Goal: Information Seeking & Learning: Understand process/instructions

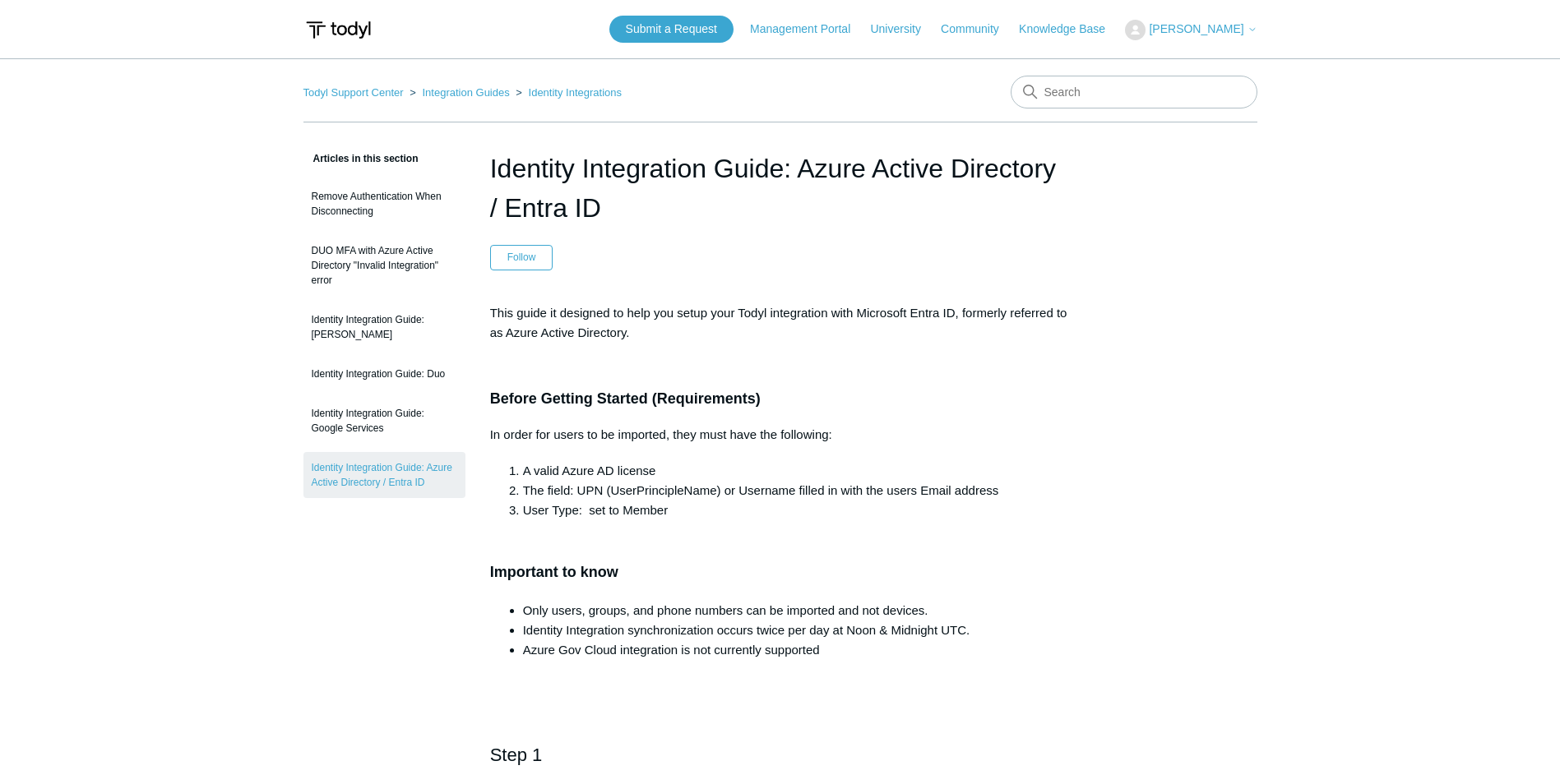
scroll to position [1315, 0]
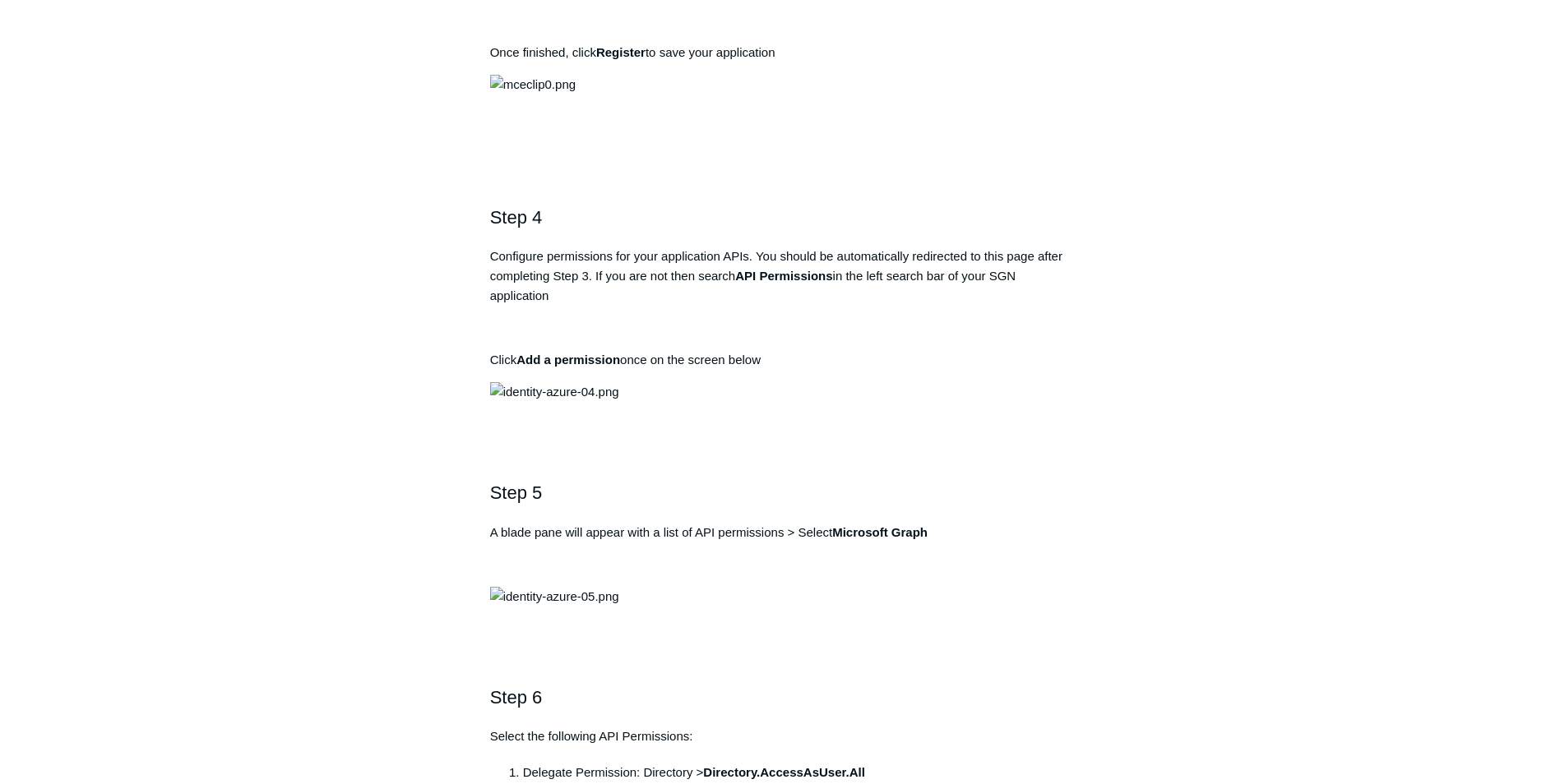
drag, startPoint x: 795, startPoint y: 540, endPoint x: 440, endPoint y: 547, distance: 355.1
drag, startPoint x: 805, startPoint y: 538, endPoint x: 504, endPoint y: 544, distance: 301.1
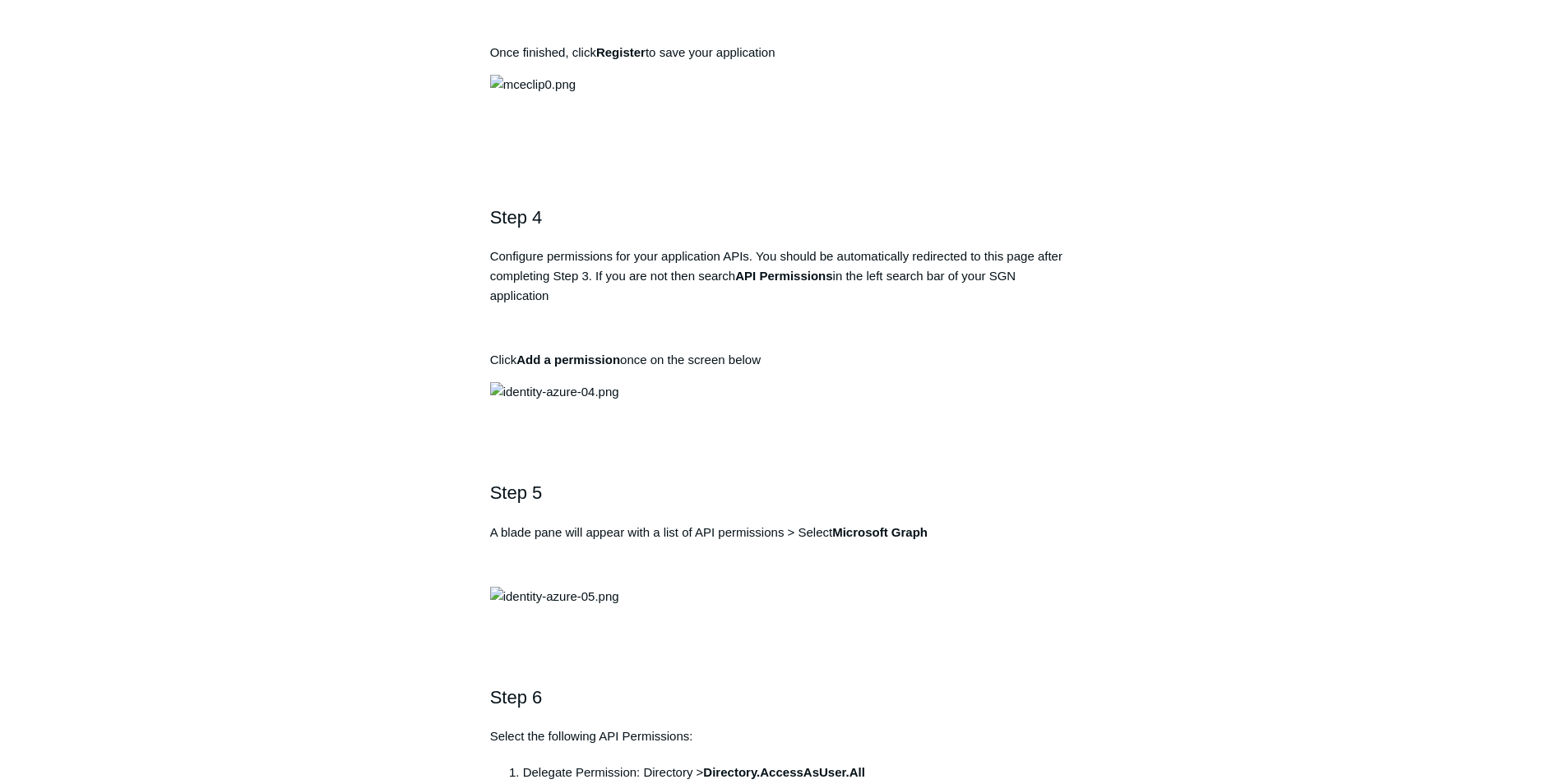
copy pre "[URL][DOMAIN_NAME]"
drag, startPoint x: 843, startPoint y: 422, endPoint x: 736, endPoint y: 417, distance: 107.1
copy strong "Todyl SGN Identity"
drag, startPoint x: 793, startPoint y: 539, endPoint x: 512, endPoint y: 538, distance: 281.0
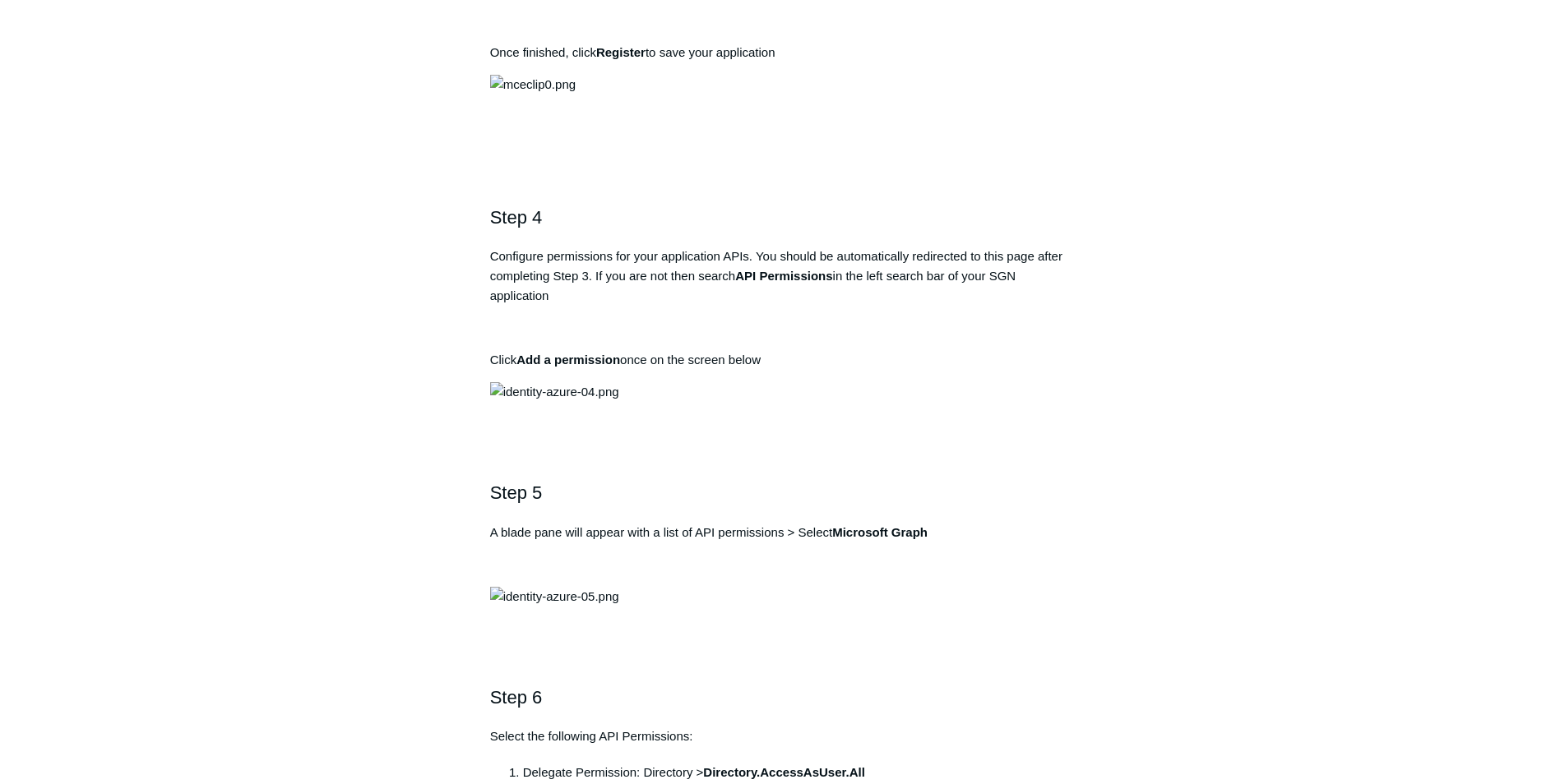
drag, startPoint x: 512, startPoint y: 538, endPoint x: 865, endPoint y: 547, distance: 353.1
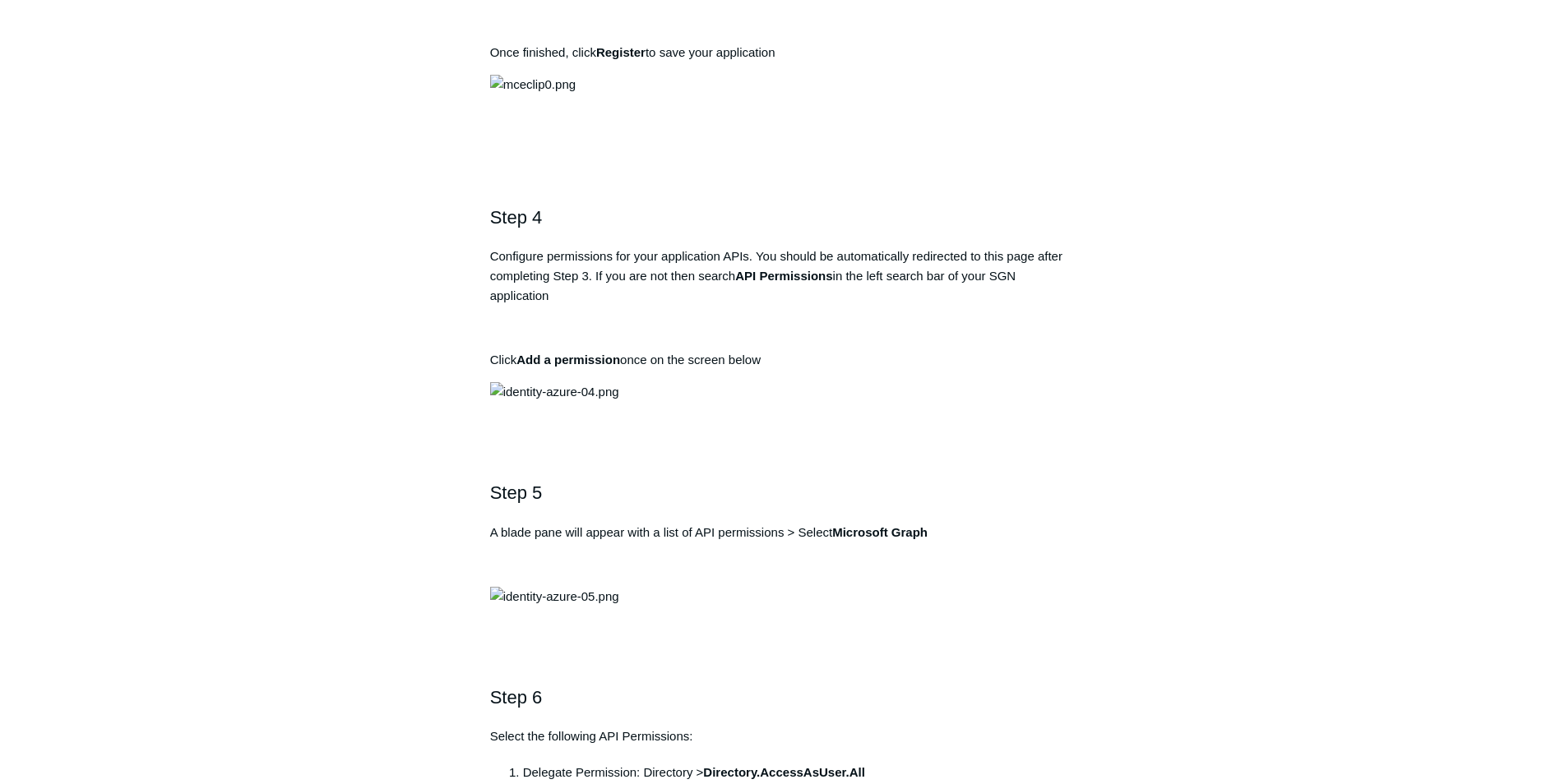
drag, startPoint x: 613, startPoint y: 530, endPoint x: 463, endPoint y: 530, distance: 150.0
copy div "Identity Integration Guide: Azure Active Directory / Entra ID Follow Not yet fo…"
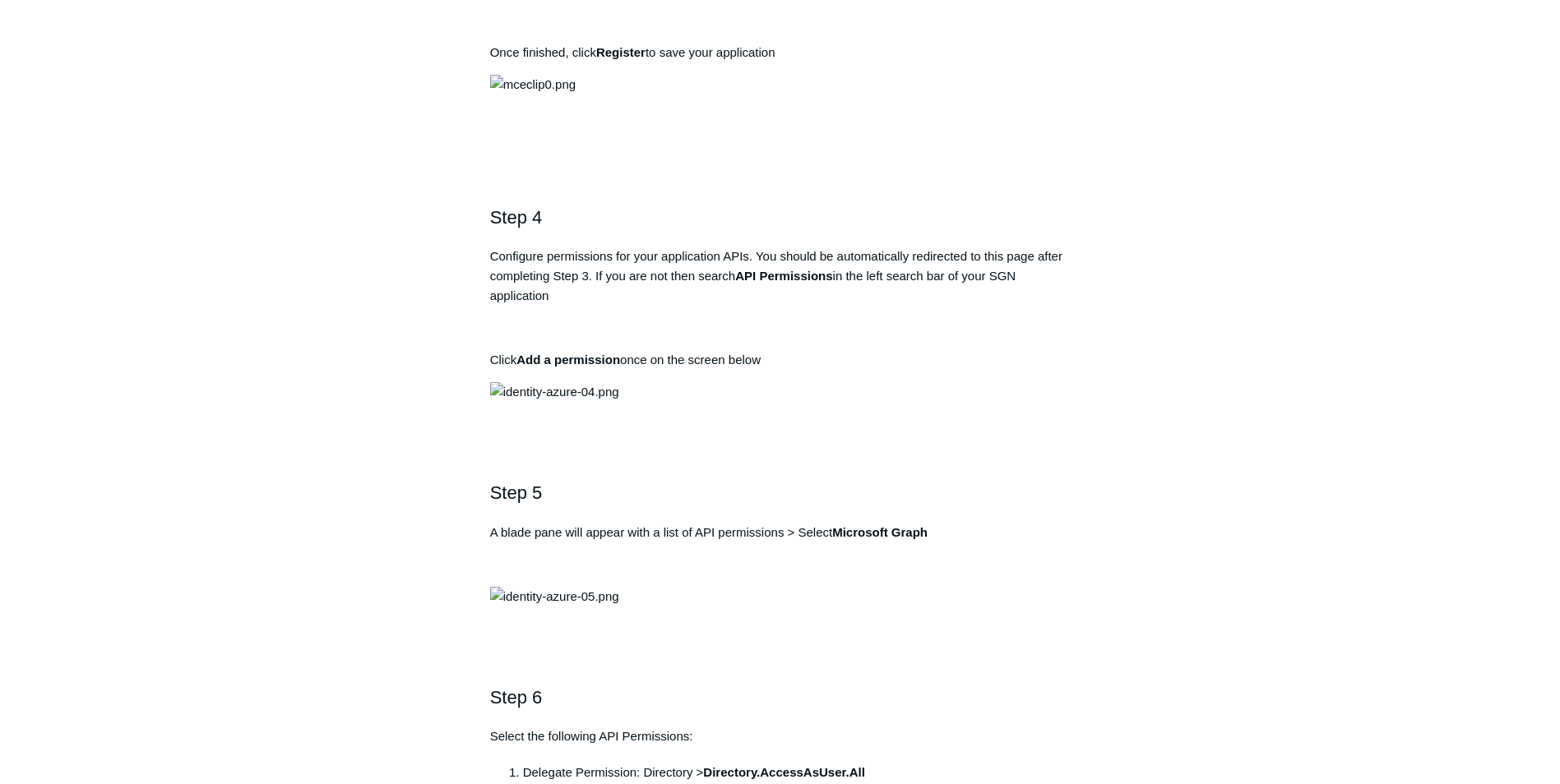
drag, startPoint x: 774, startPoint y: 538, endPoint x: 504, endPoint y: 539, distance: 270.0
copy pre "[URL][DOMAIN_NAME]"
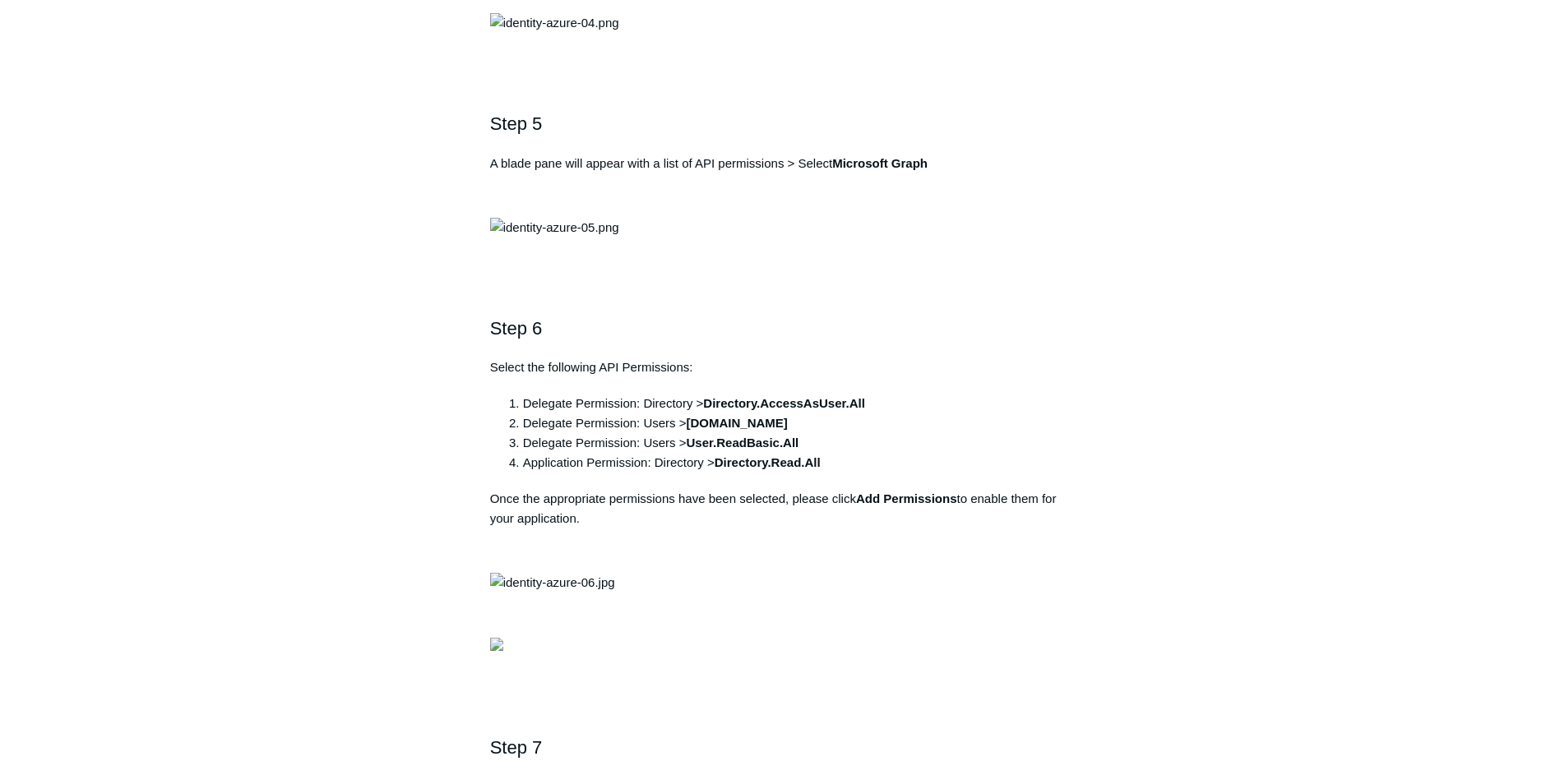
scroll to position [1480, 0]
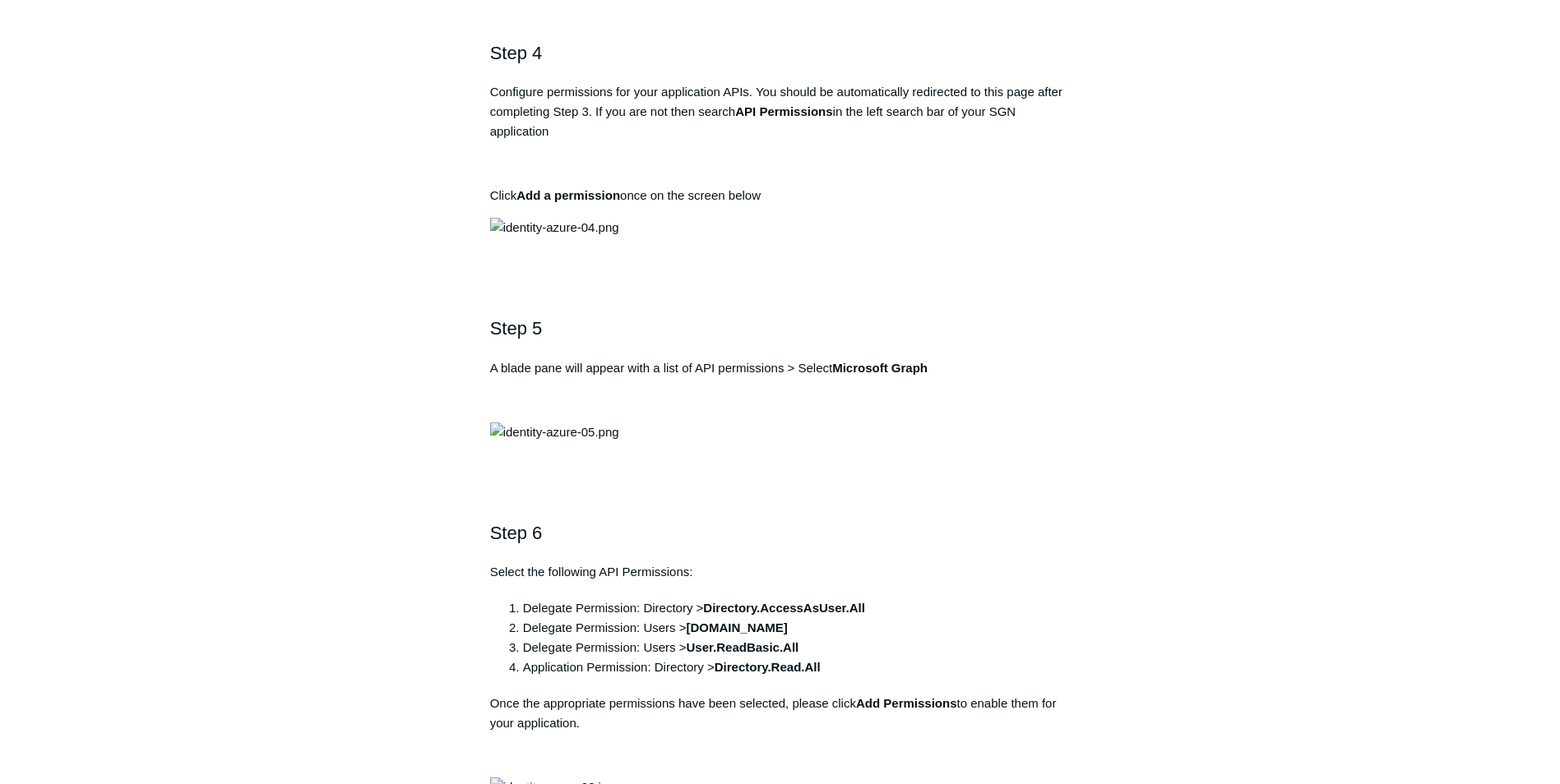
copy pre "[URL][DOMAIN_NAME]"
drag, startPoint x: 841, startPoint y: 258, endPoint x: 734, endPoint y: 243, distance: 108.0
copy strong "Todyl SGN Identity"
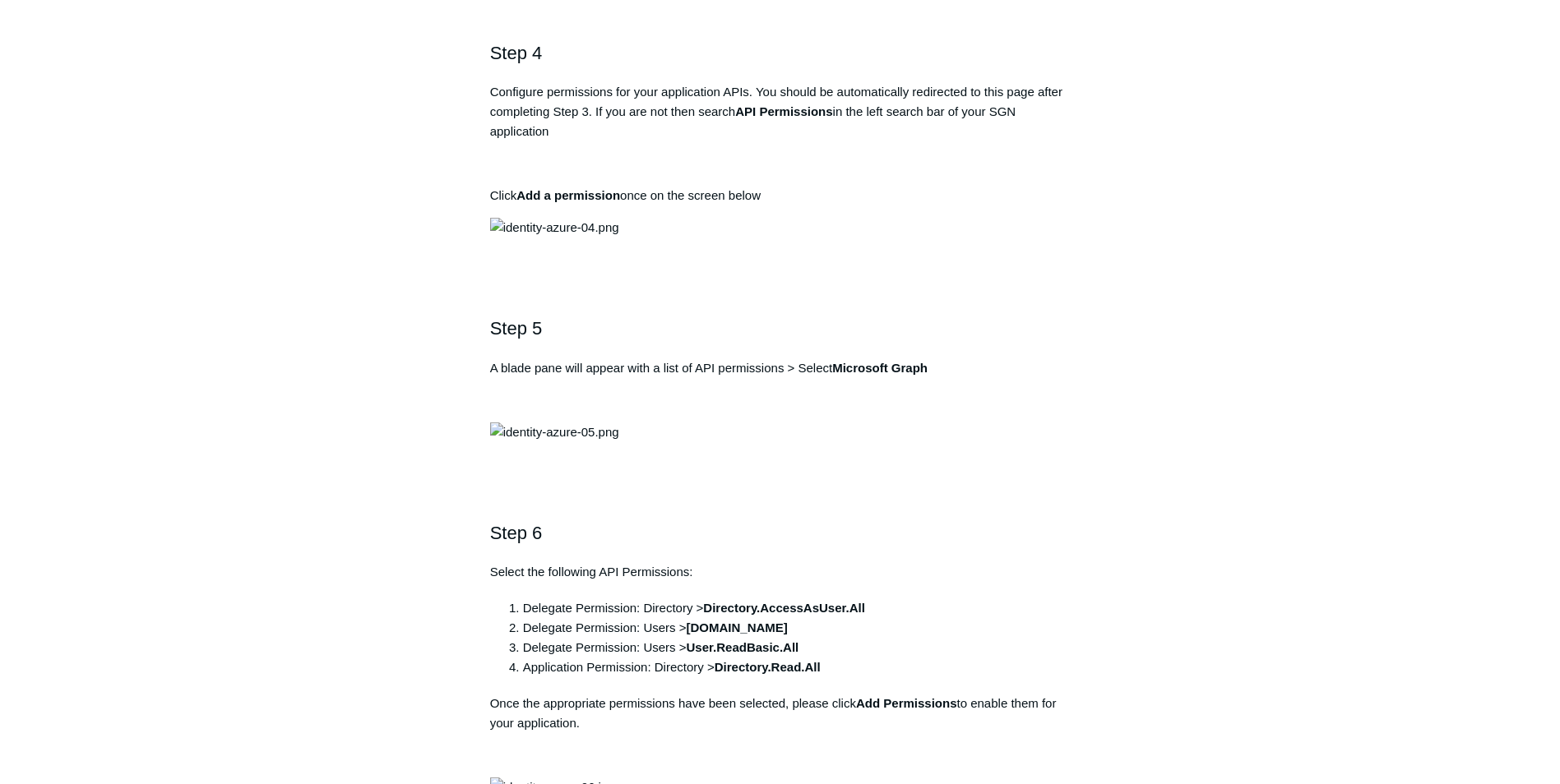
drag, startPoint x: 787, startPoint y: 363, endPoint x: 495, endPoint y: 366, distance: 292.0
copy pre "[URL][DOMAIN_NAME]"
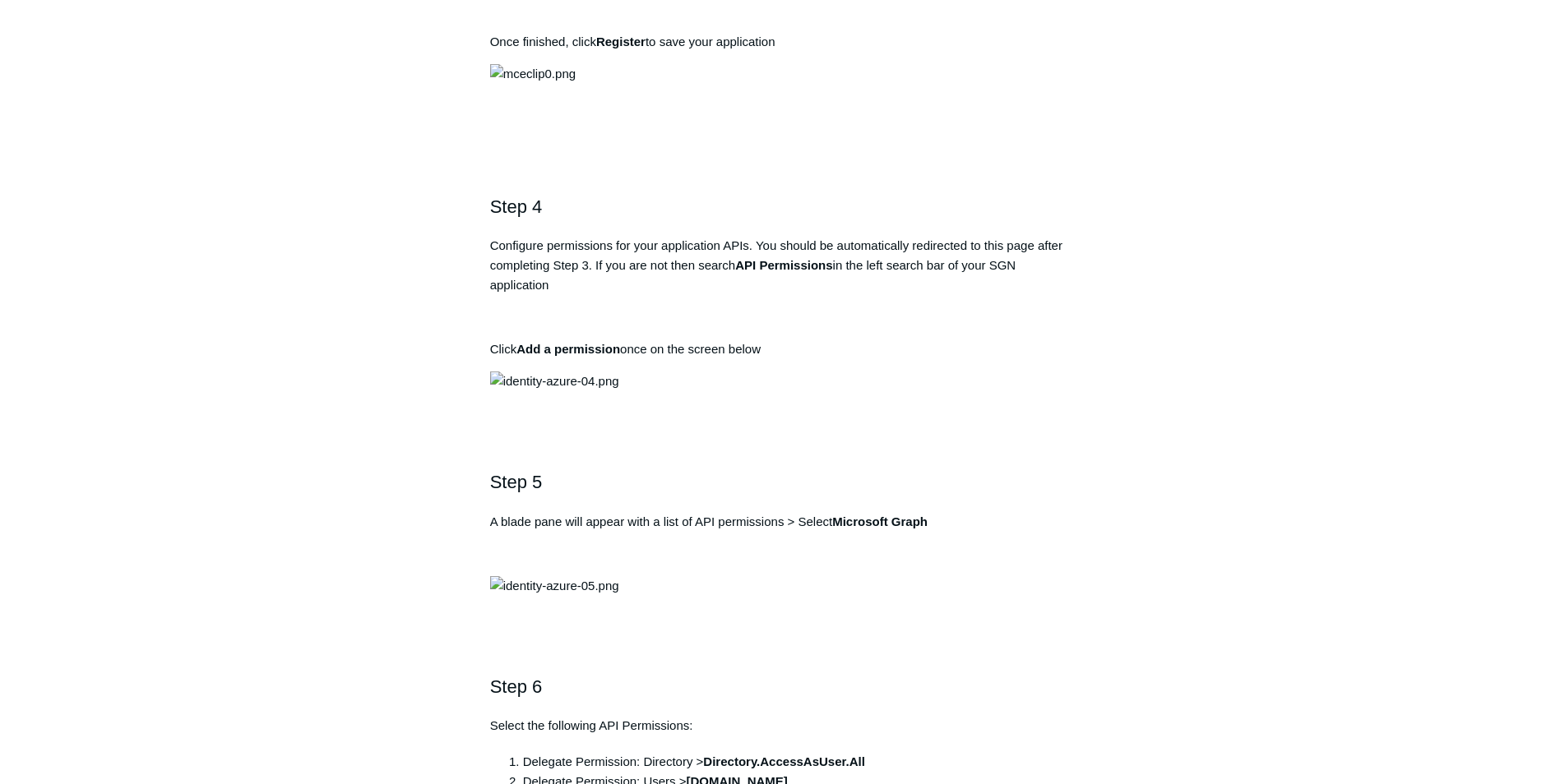
scroll to position [1315, 0]
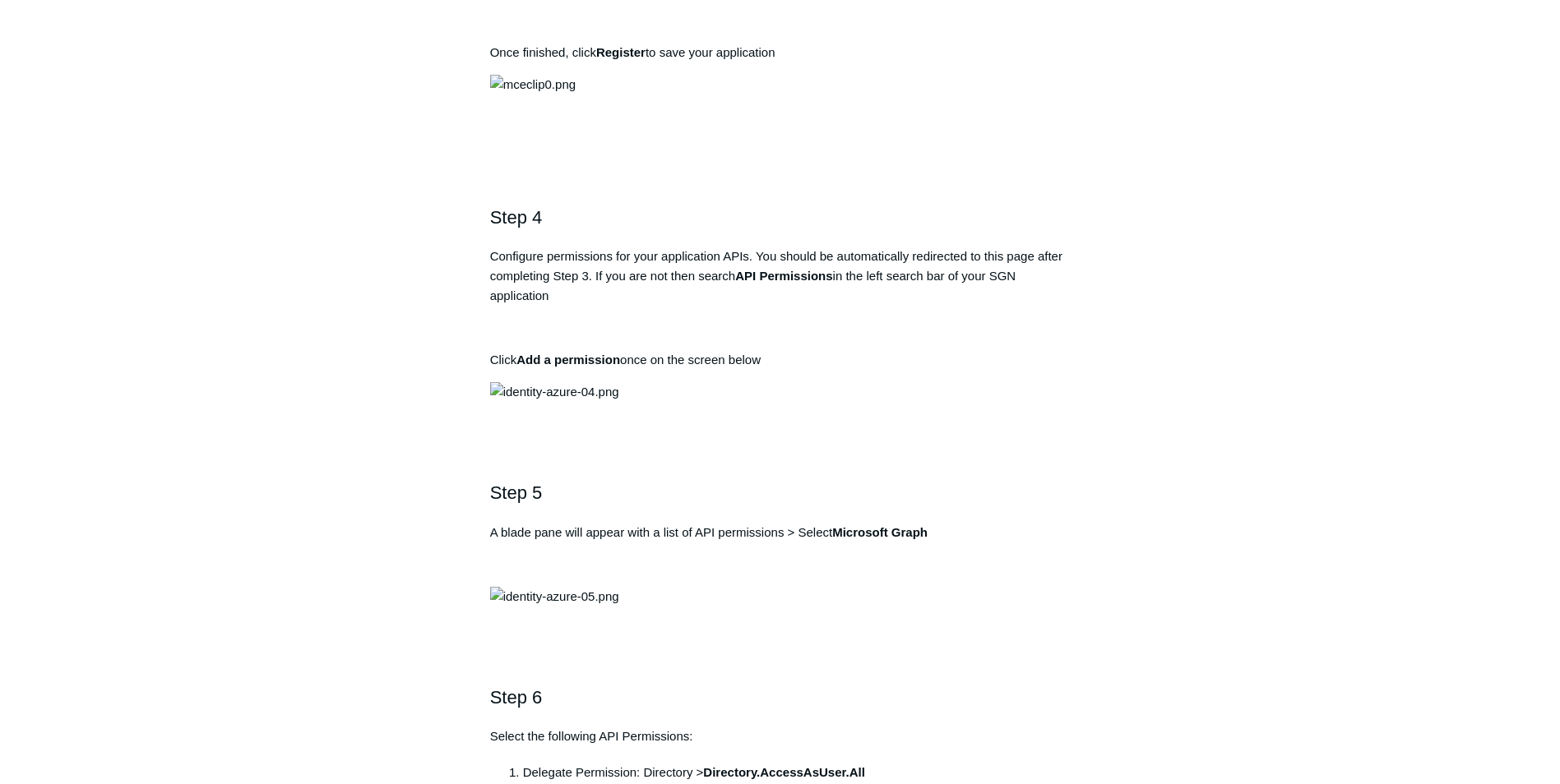
drag, startPoint x: 658, startPoint y: 533, endPoint x: 499, endPoint y: 529, distance: 159.1
copy pre "[URL][DOMAIN_NAME]"
drag, startPoint x: 840, startPoint y: 423, endPoint x: 736, endPoint y: 422, distance: 104.0
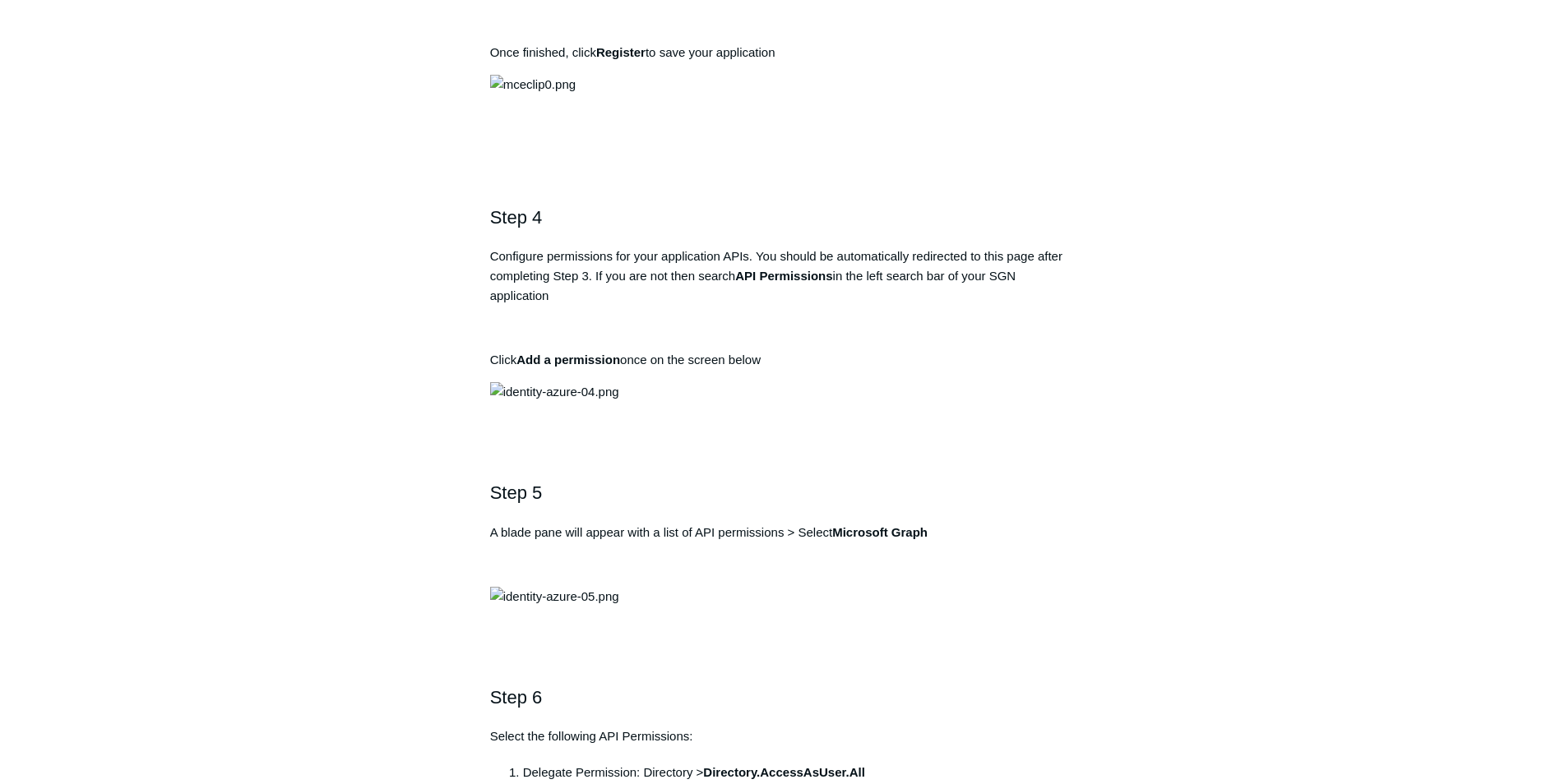
copy strong "Todyl SGN Identity"
